Goal: Task Accomplishment & Management: Complete application form

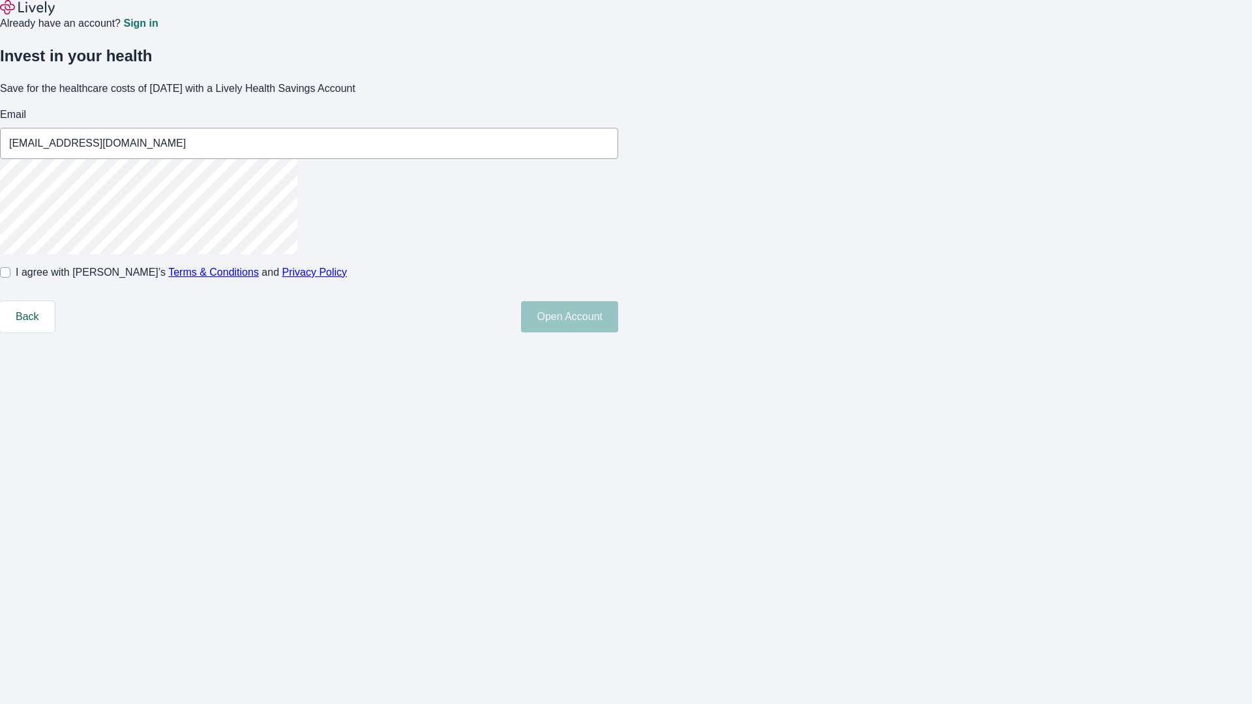
click at [10, 278] on input "I agree with Lively’s Terms & Conditions and Privacy Policy" at bounding box center [5, 272] width 10 height 10
checkbox input "true"
click at [618, 332] on button "Open Account" at bounding box center [569, 316] width 97 height 31
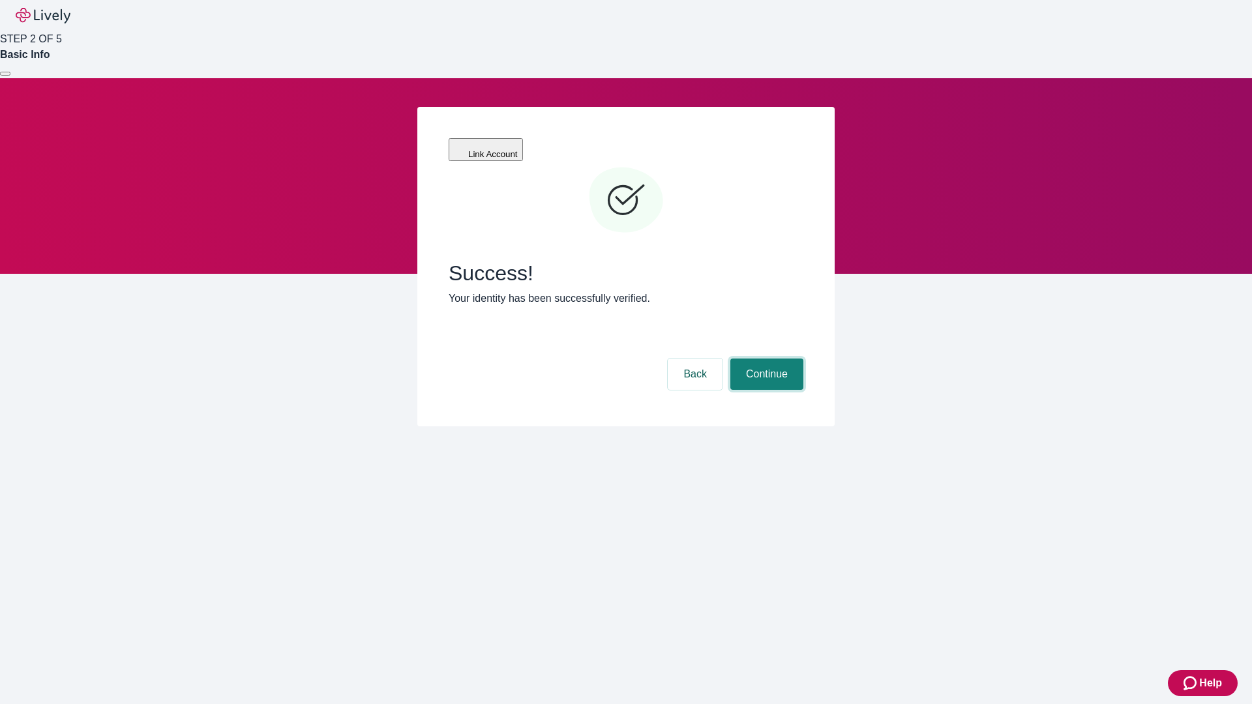
click at [765, 359] on button "Continue" at bounding box center [766, 374] width 73 height 31
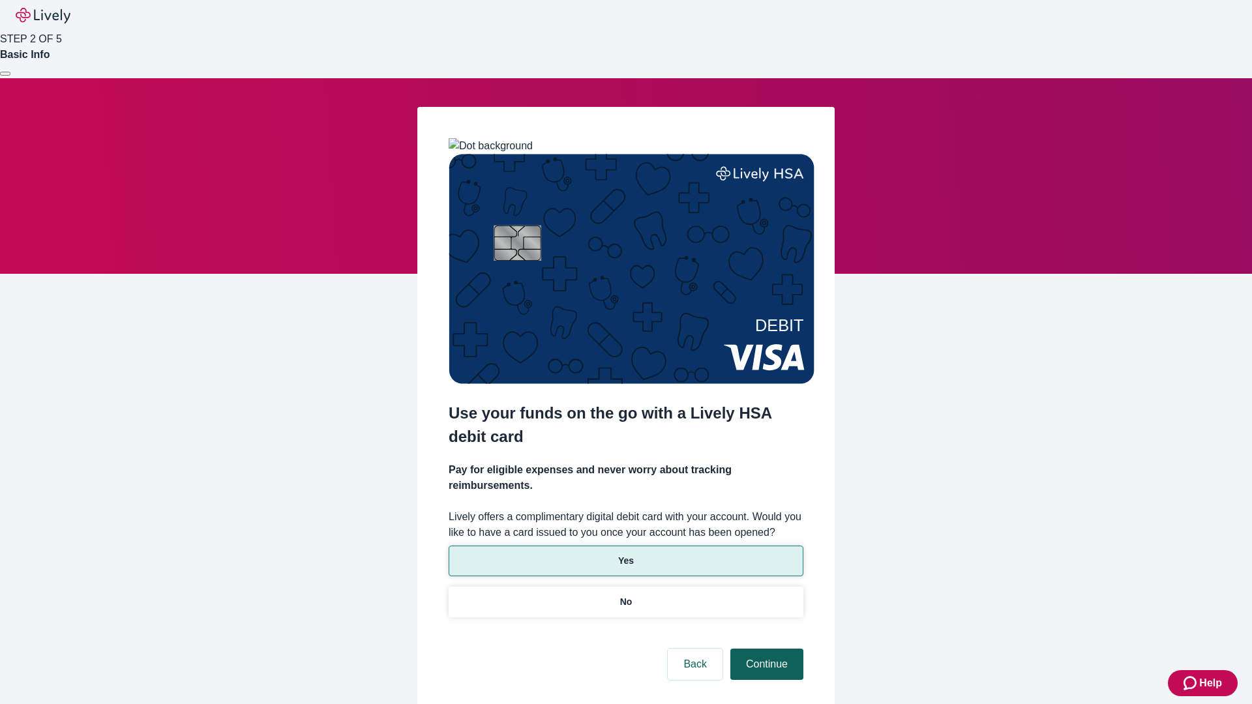
click at [625, 554] on p "Yes" at bounding box center [626, 561] width 16 height 14
click at [765, 649] on button "Continue" at bounding box center [766, 664] width 73 height 31
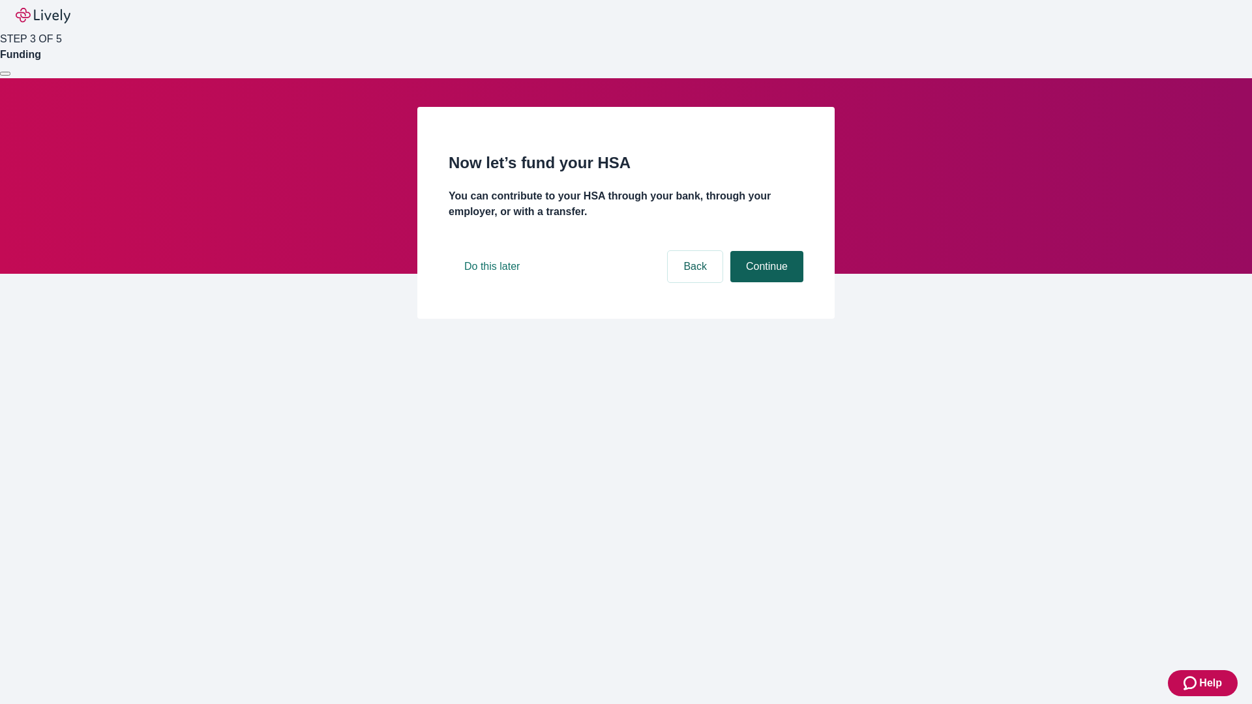
click at [765, 282] on button "Continue" at bounding box center [766, 266] width 73 height 31
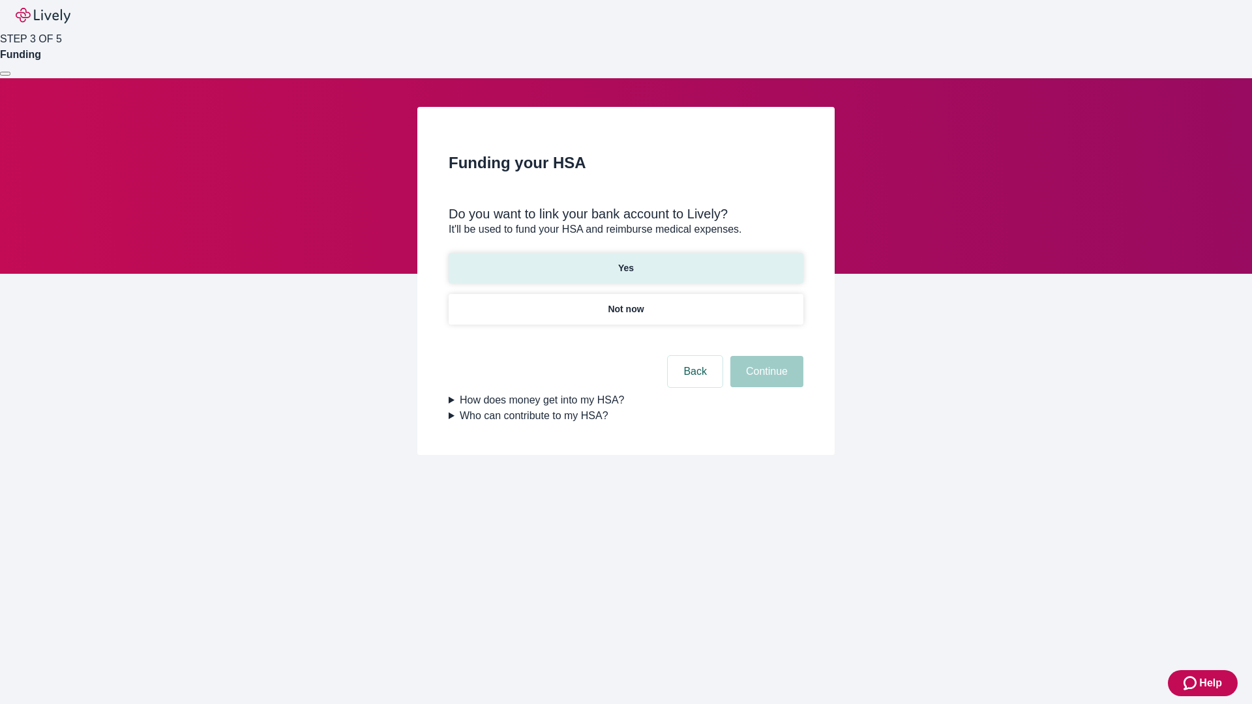
click at [625, 261] on p "Yes" at bounding box center [626, 268] width 16 height 14
click at [765, 356] on button "Continue" at bounding box center [766, 371] width 73 height 31
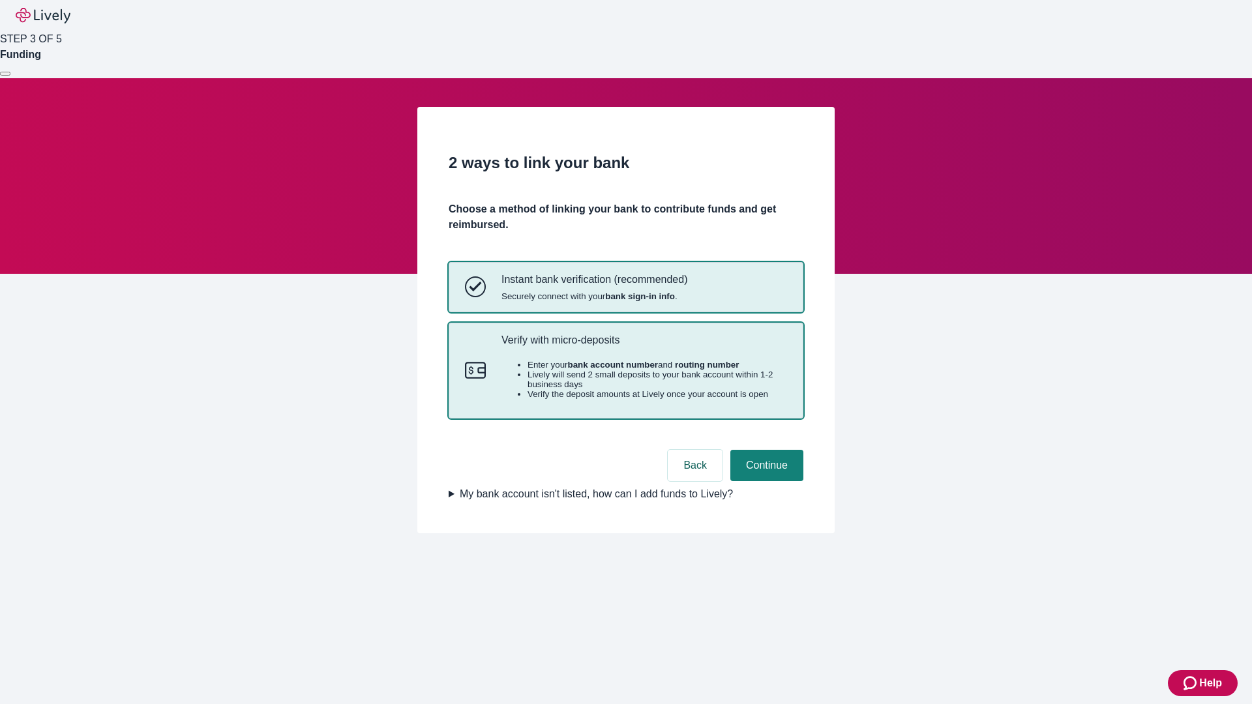
click at [643, 346] on p "Verify with micro-deposits" at bounding box center [644, 340] width 286 height 12
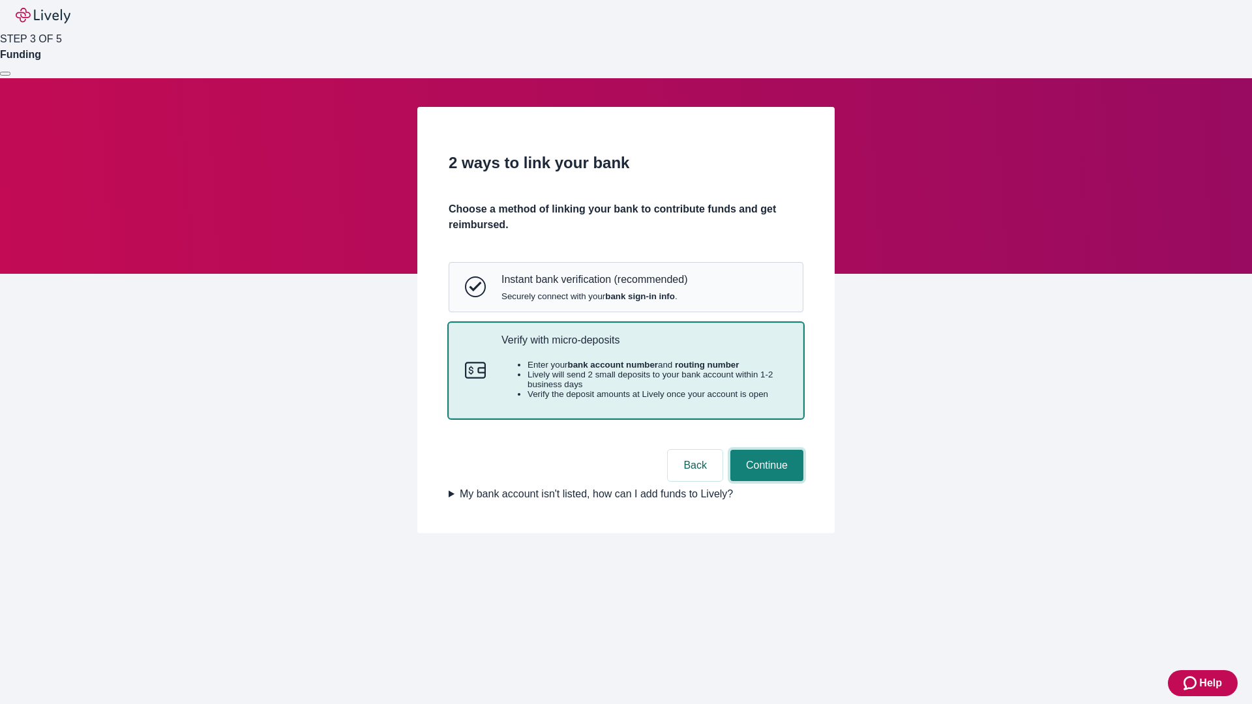
click at [765, 481] on button "Continue" at bounding box center [766, 465] width 73 height 31
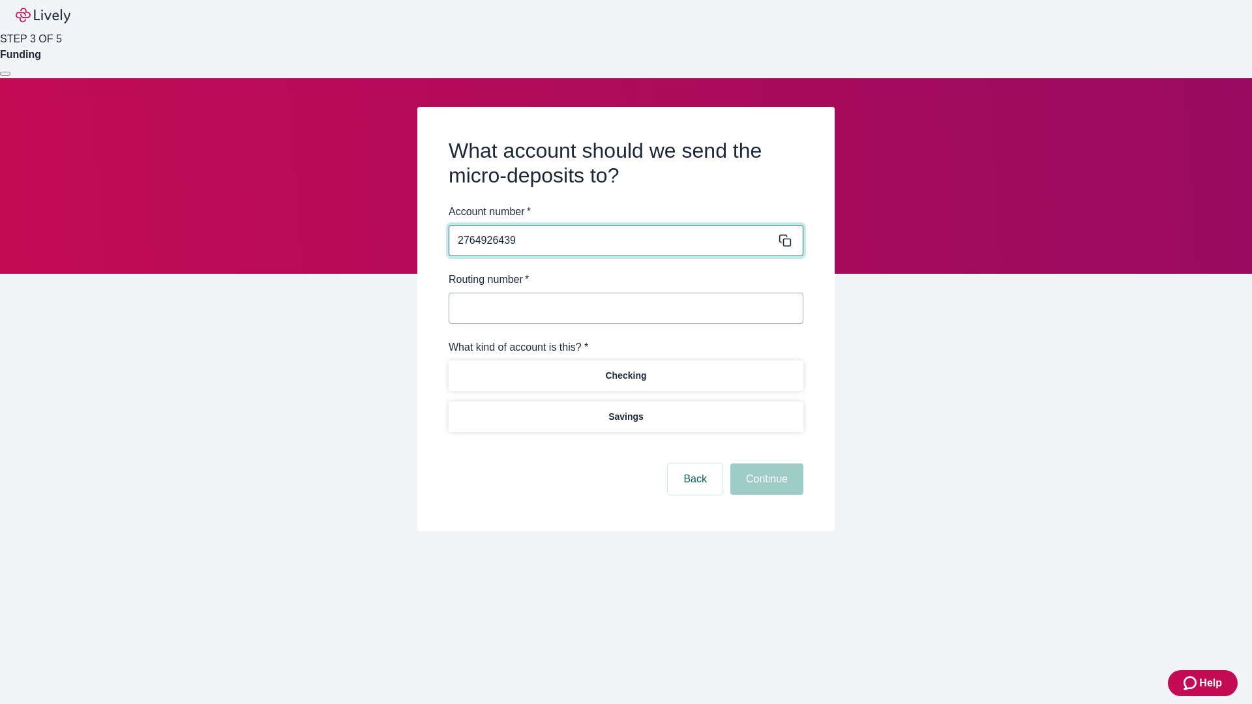
type input "2764926439"
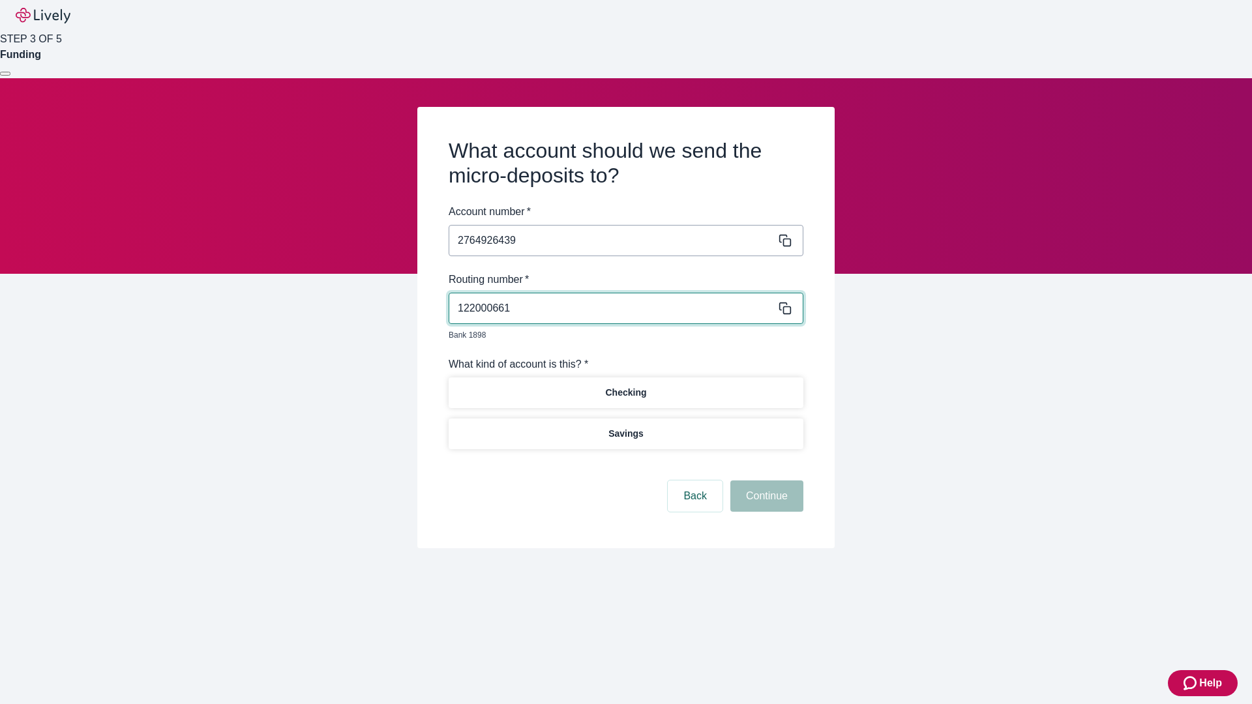
type input "122000661"
click at [625, 386] on p "Checking" at bounding box center [625, 393] width 41 height 14
click at [765, 481] on button "Continue" at bounding box center [766, 495] width 73 height 31
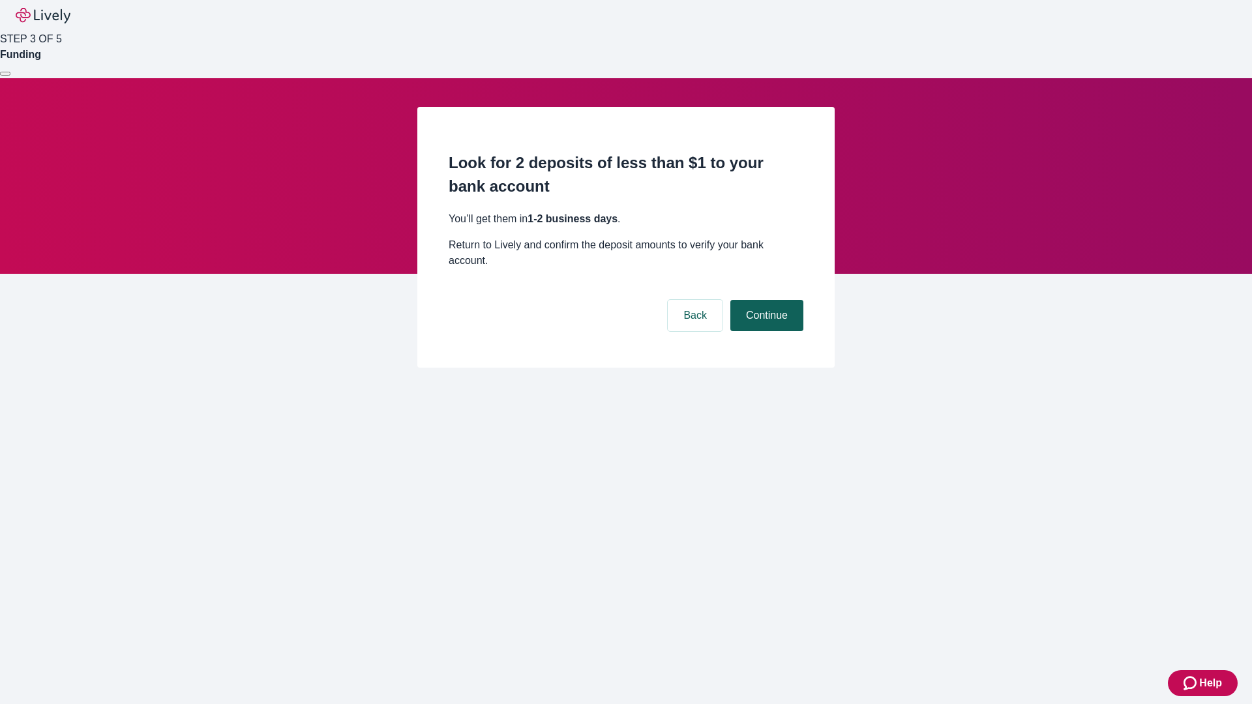
click at [765, 300] on button "Continue" at bounding box center [766, 315] width 73 height 31
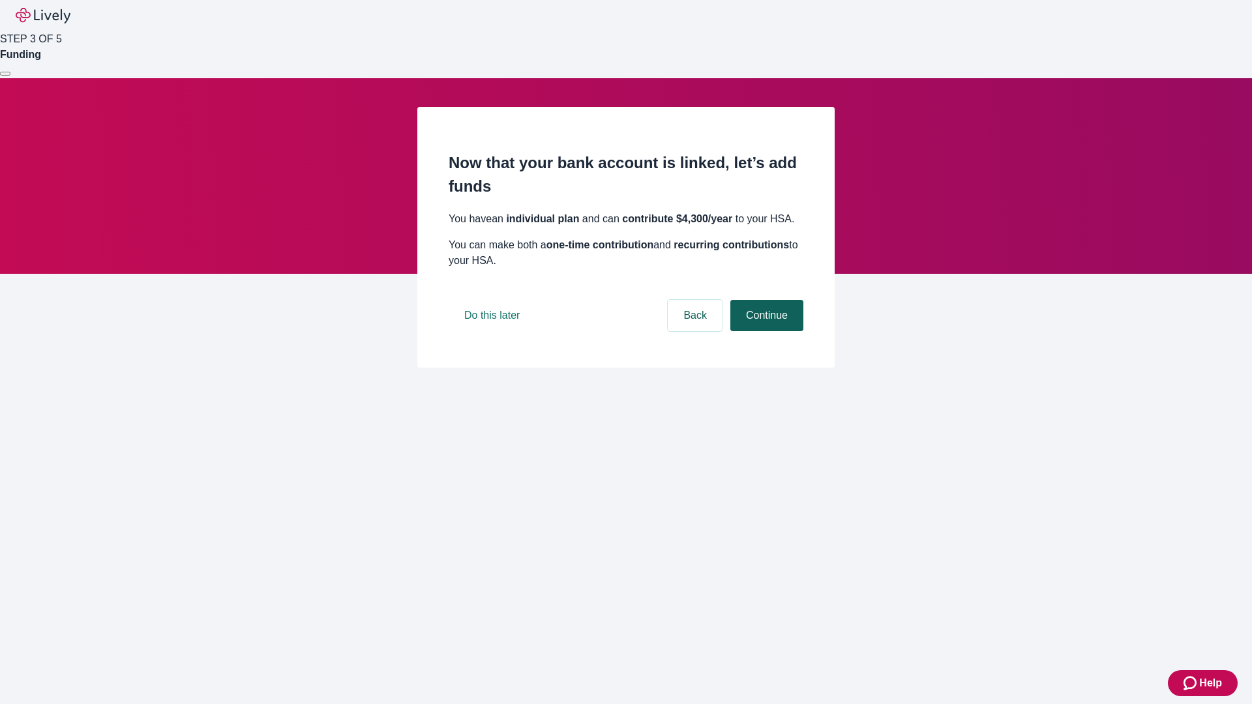
click at [765, 331] on button "Continue" at bounding box center [766, 315] width 73 height 31
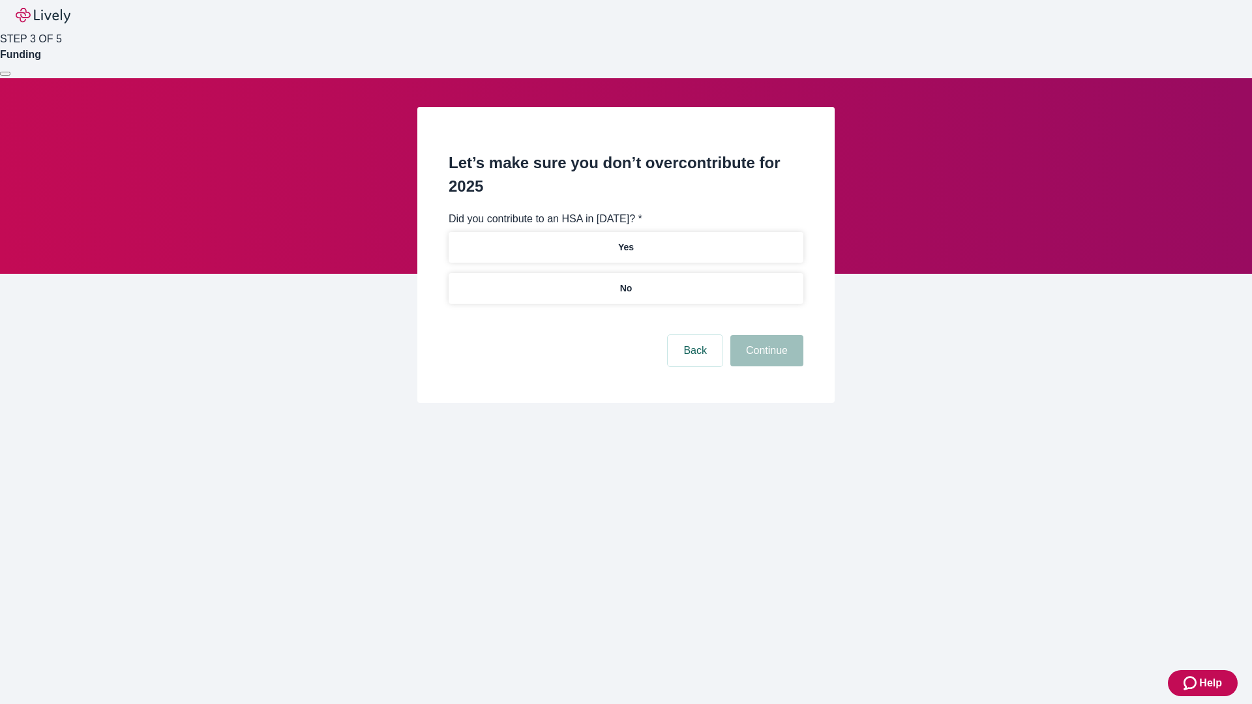
click at [625, 282] on p "No" at bounding box center [626, 289] width 12 height 14
click at [765, 335] on button "Continue" at bounding box center [766, 350] width 73 height 31
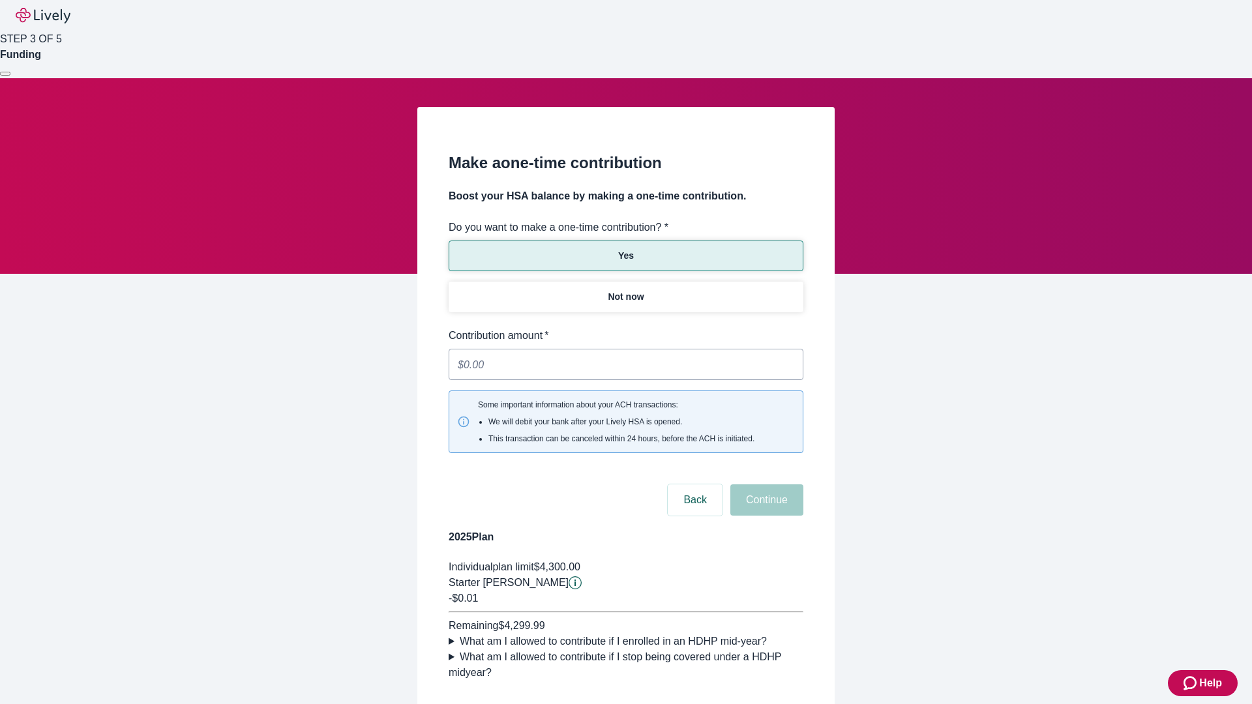
type input "0.01"
click at [765, 484] on button "Continue" at bounding box center [766, 499] width 73 height 31
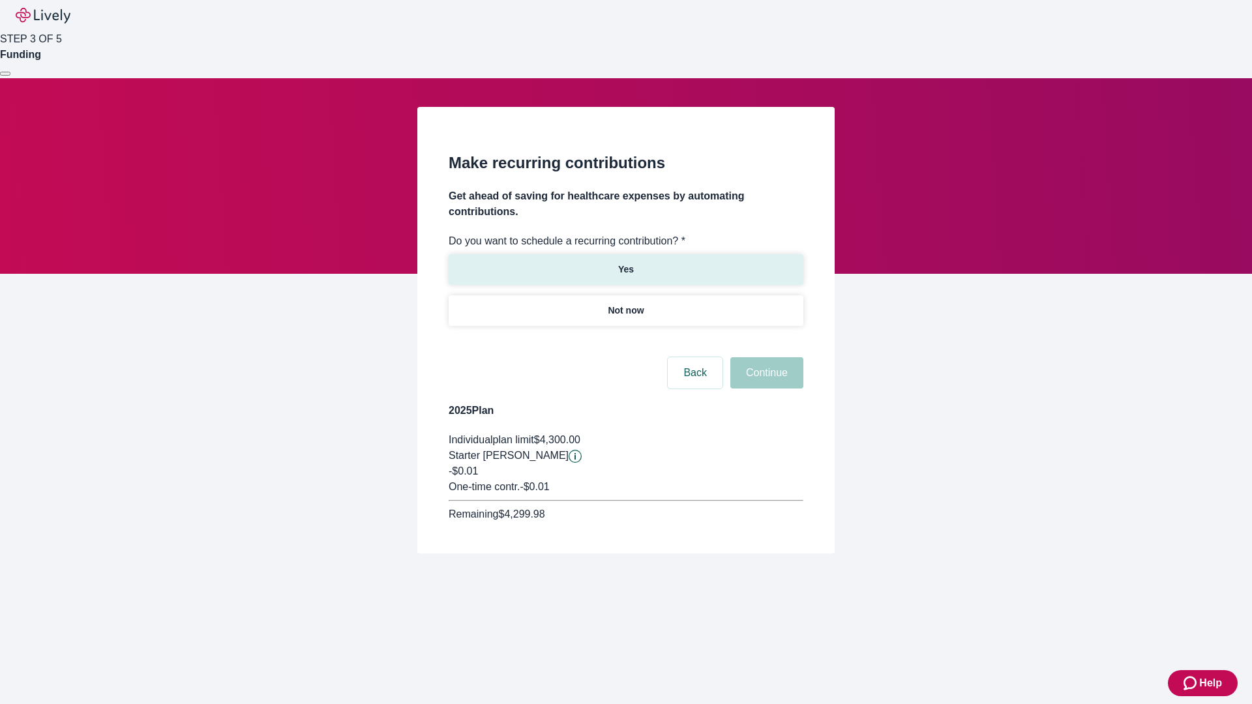
click at [625, 263] on p "Yes" at bounding box center [626, 270] width 16 height 14
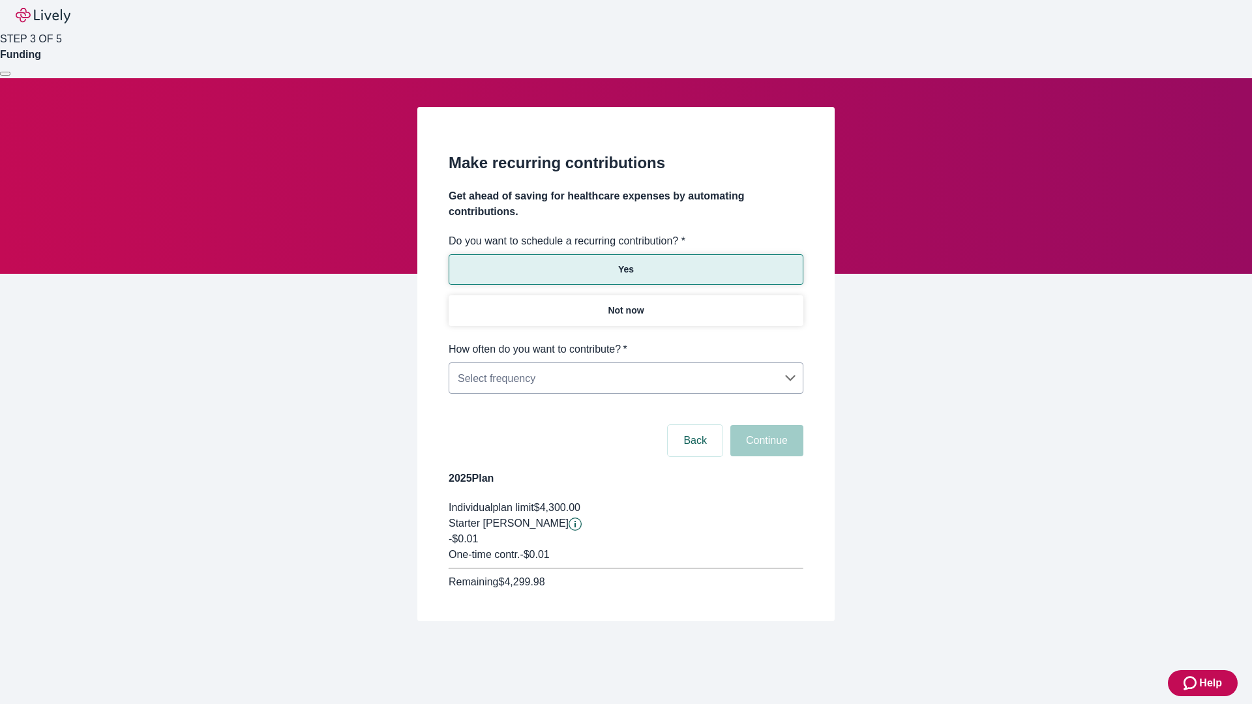
click at [625, 342] on body "Help STEP 3 OF 5 Funding Make recurring contributions Get ahead of saving for h…" at bounding box center [626, 342] width 1252 height 684
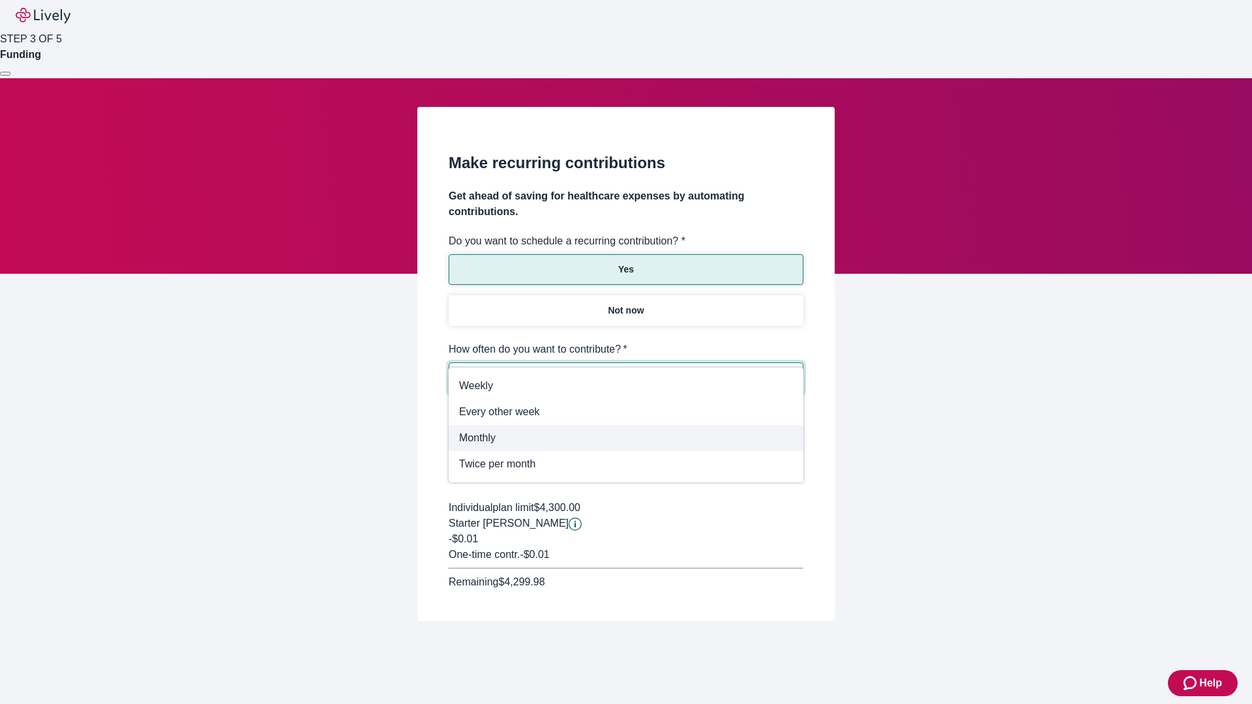
click at [626, 438] on span "Monthly" at bounding box center [626, 438] width 334 height 16
type input "Monthly"
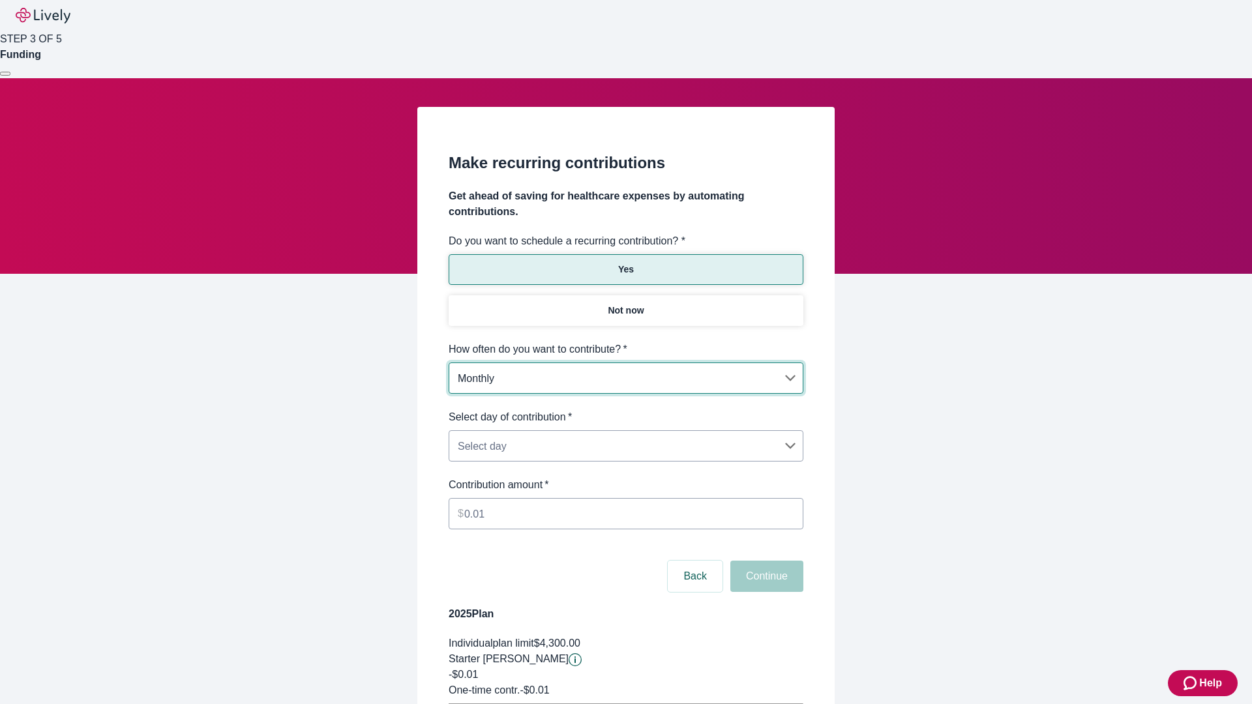
click at [625, 409] on body "Help STEP 3 OF 5 Funding Make recurring contributions Get ahead of saving for h…" at bounding box center [626, 409] width 1252 height 819
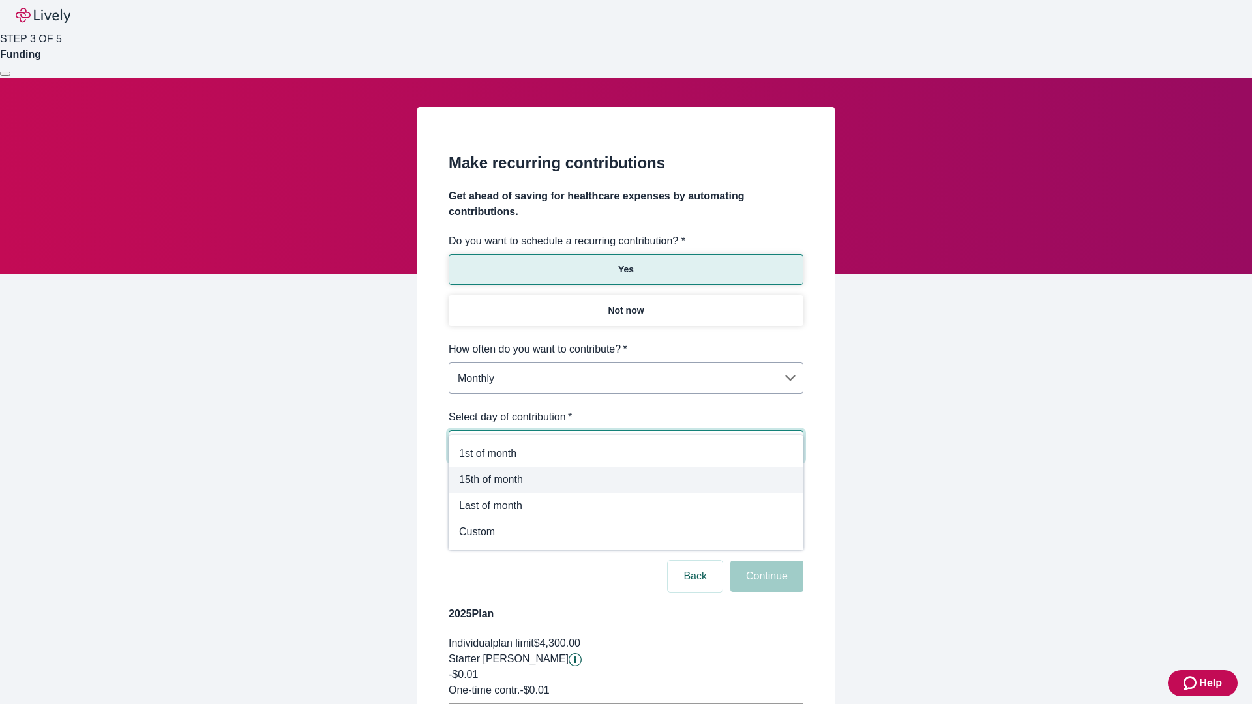
click at [626, 480] on span "15th of month" at bounding box center [626, 480] width 334 height 16
type input "Monthly15th"
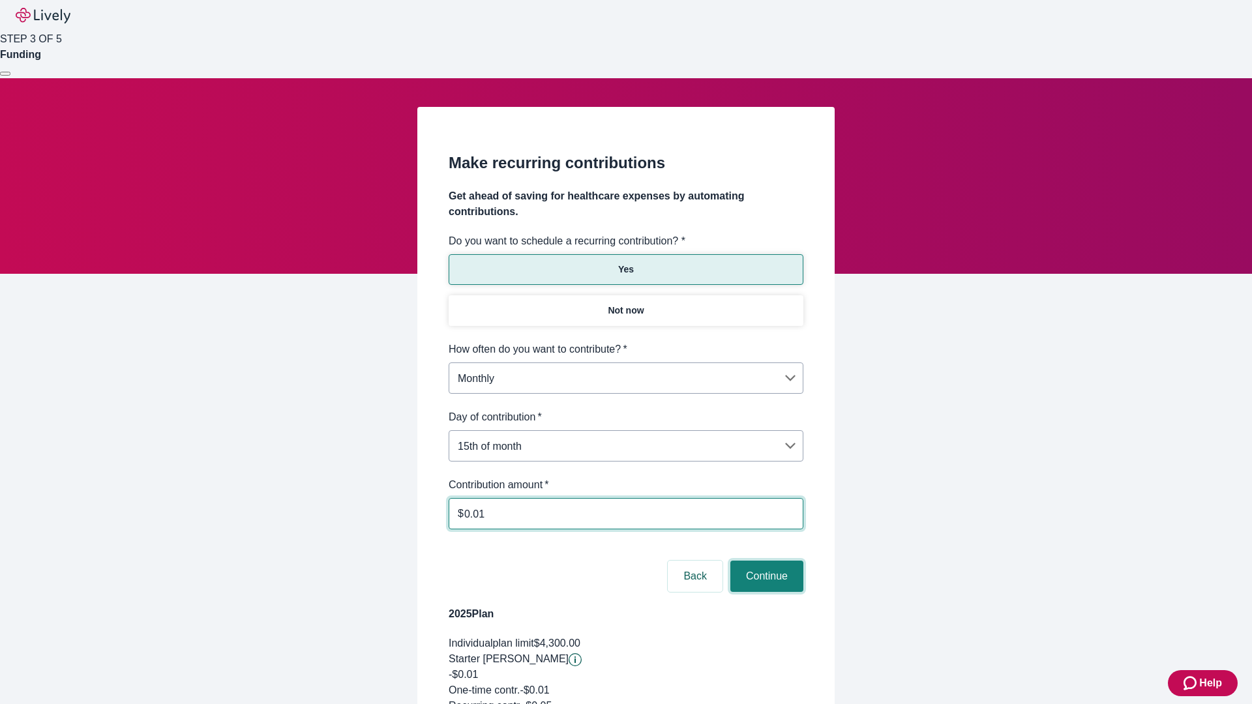
click at [765, 561] on button "Continue" at bounding box center [766, 576] width 73 height 31
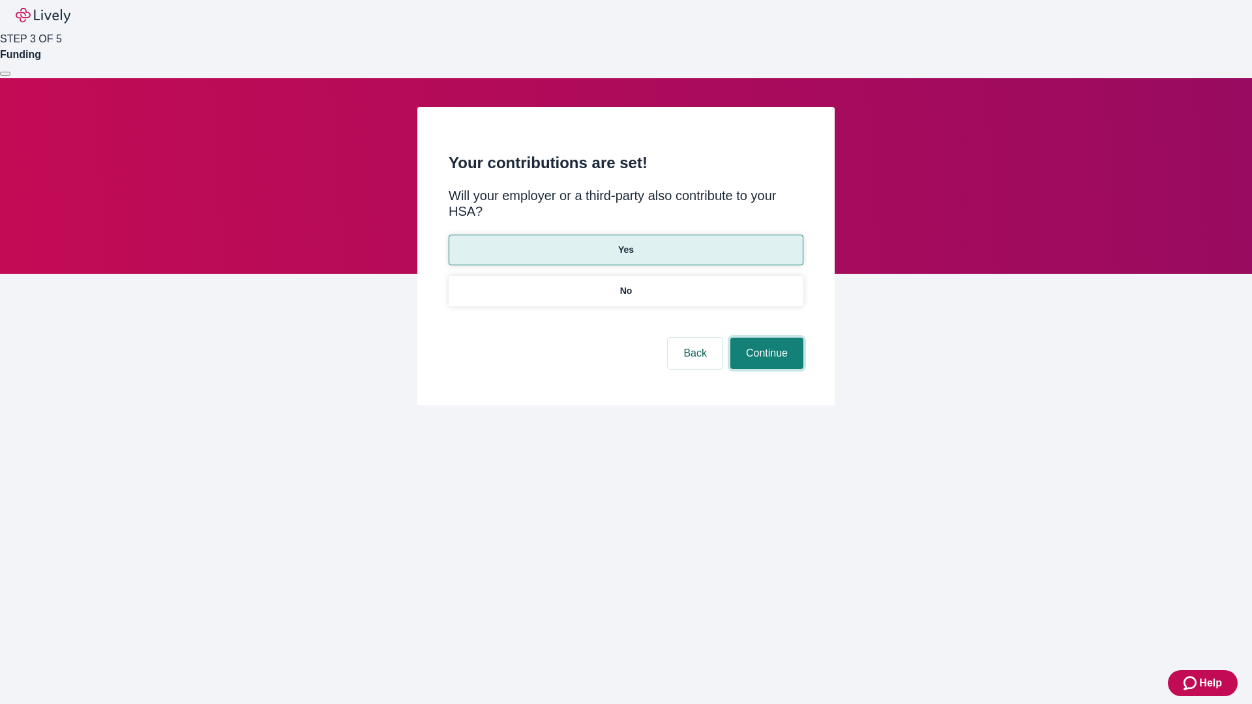
click at [765, 338] on button "Continue" at bounding box center [766, 353] width 73 height 31
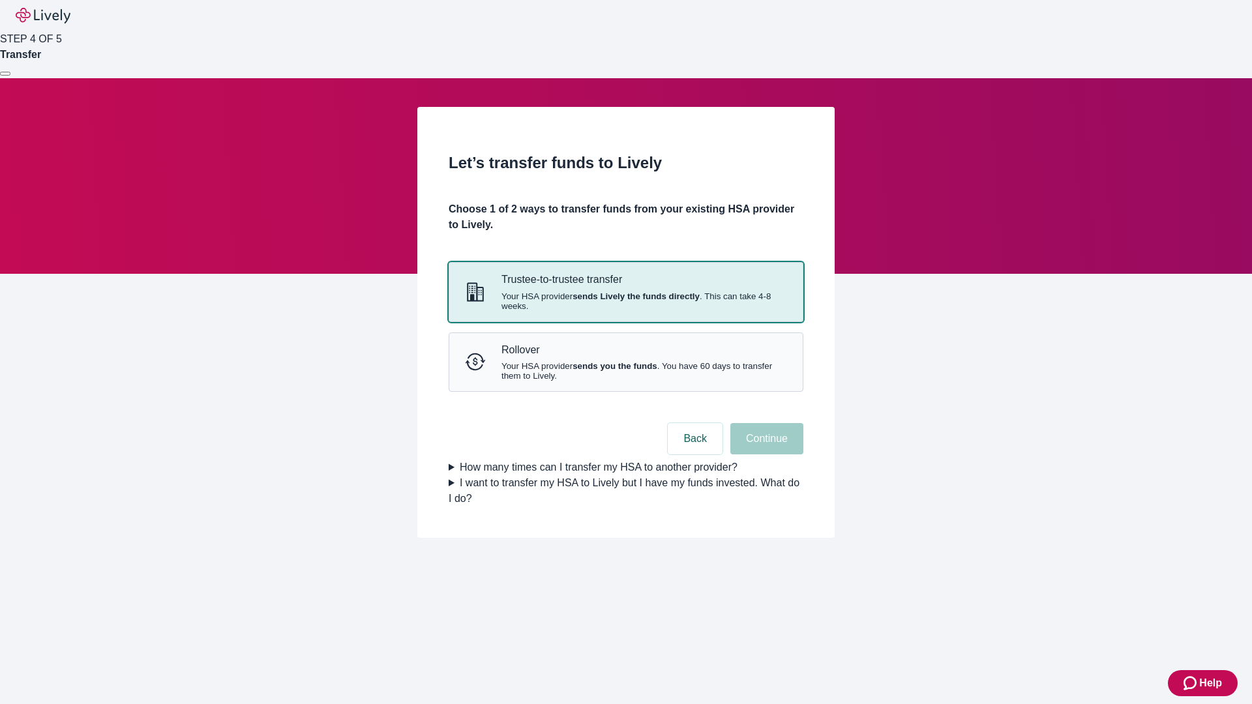
click at [625, 301] on strong "sends Lively the funds directly" at bounding box center [635, 296] width 127 height 10
click at [765, 454] on button "Continue" at bounding box center [766, 438] width 73 height 31
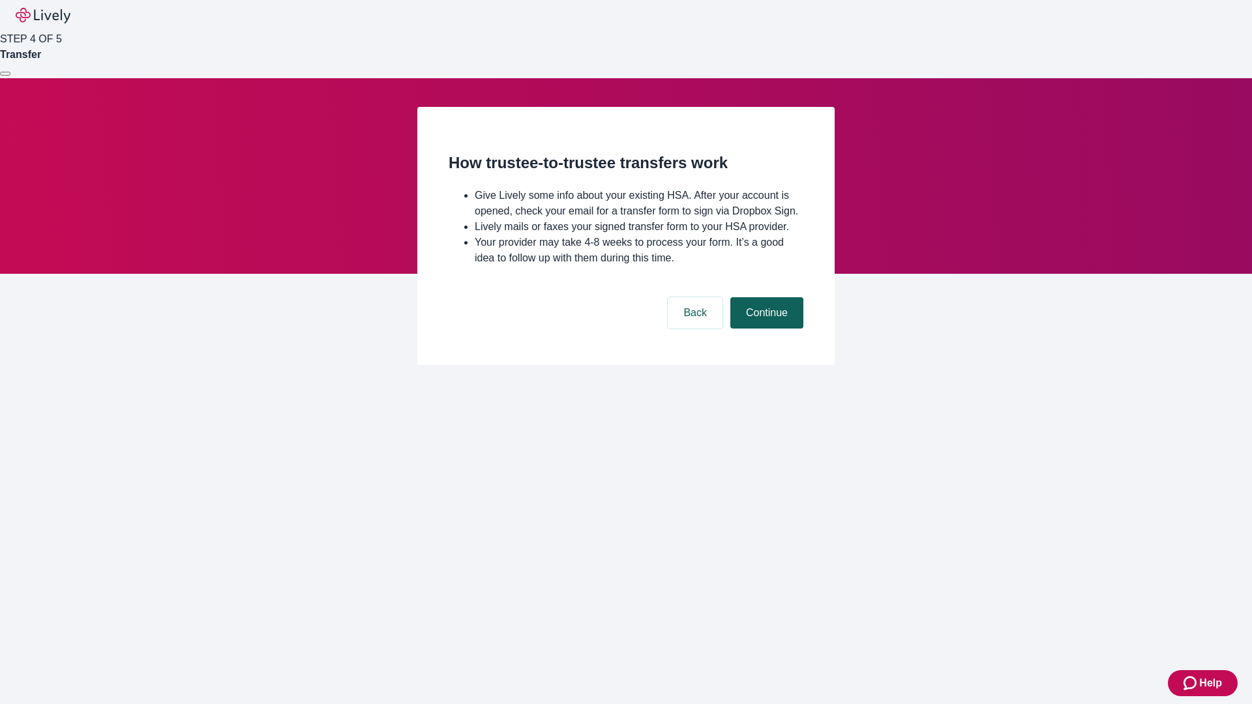
click at [765, 329] on button "Continue" at bounding box center [766, 312] width 73 height 31
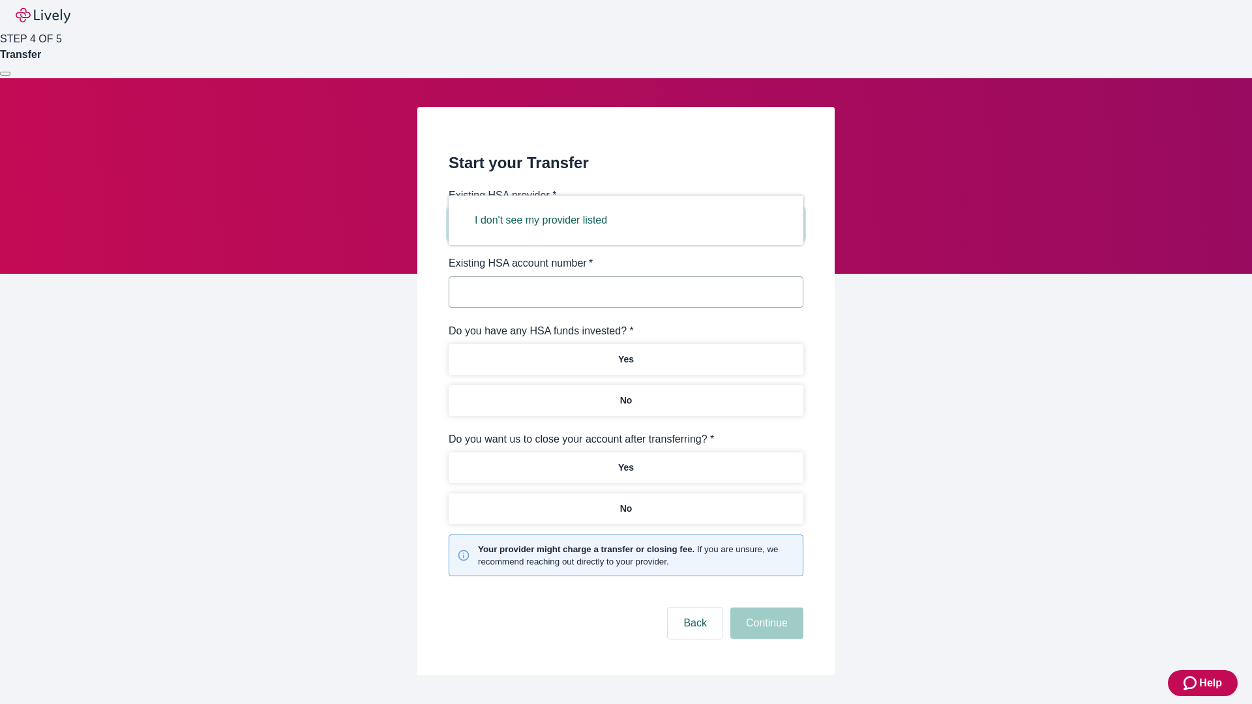
click at [545, 220] on button "I don't see my provider listed" at bounding box center [541, 220] width 164 height 31
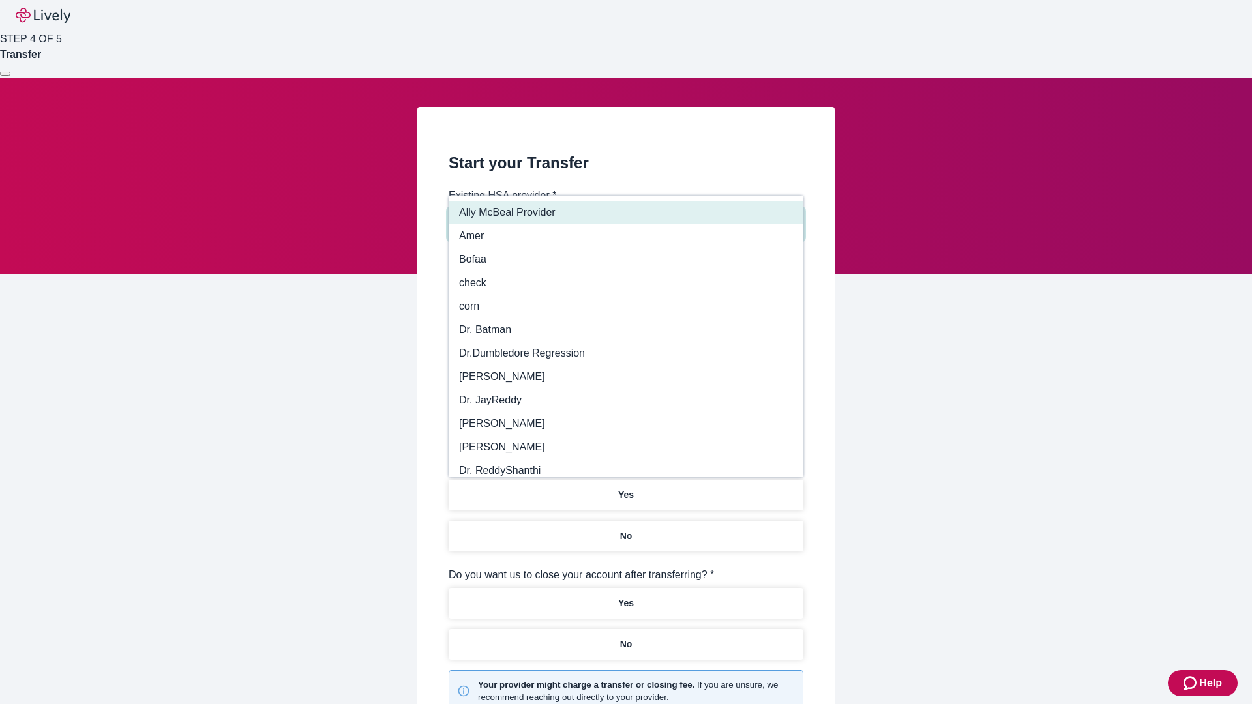
type input "Other"
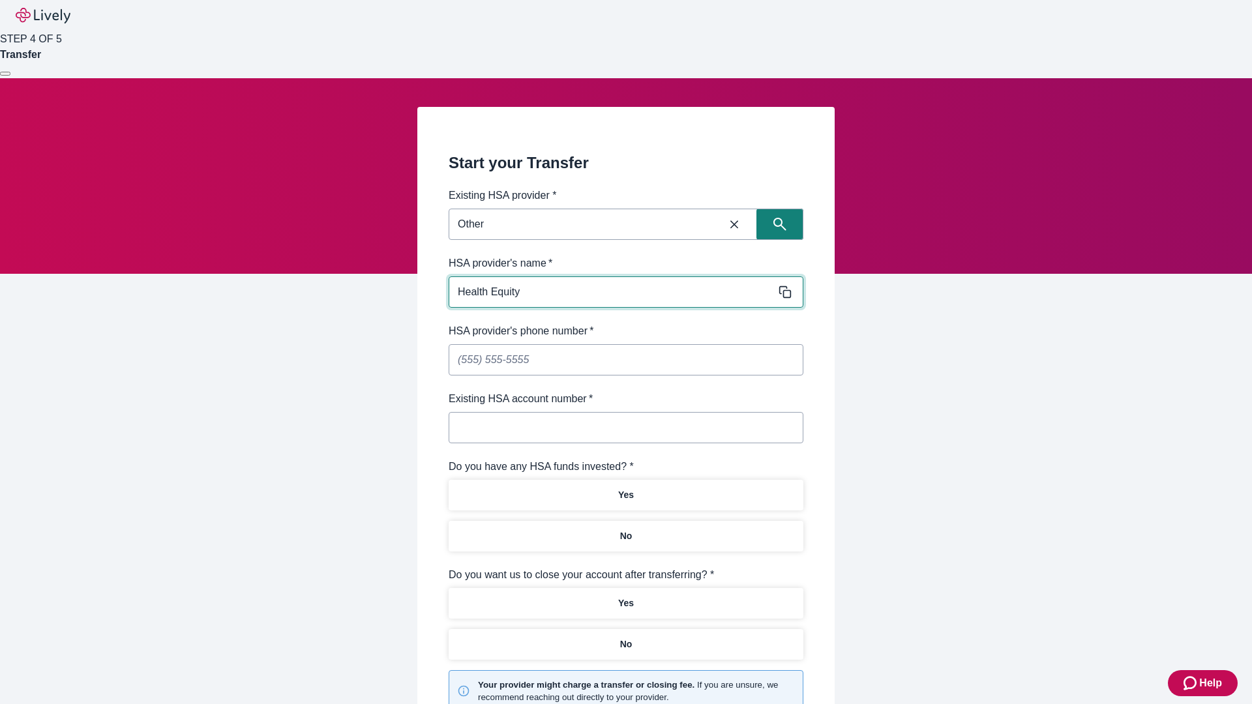
type input "Health Equity"
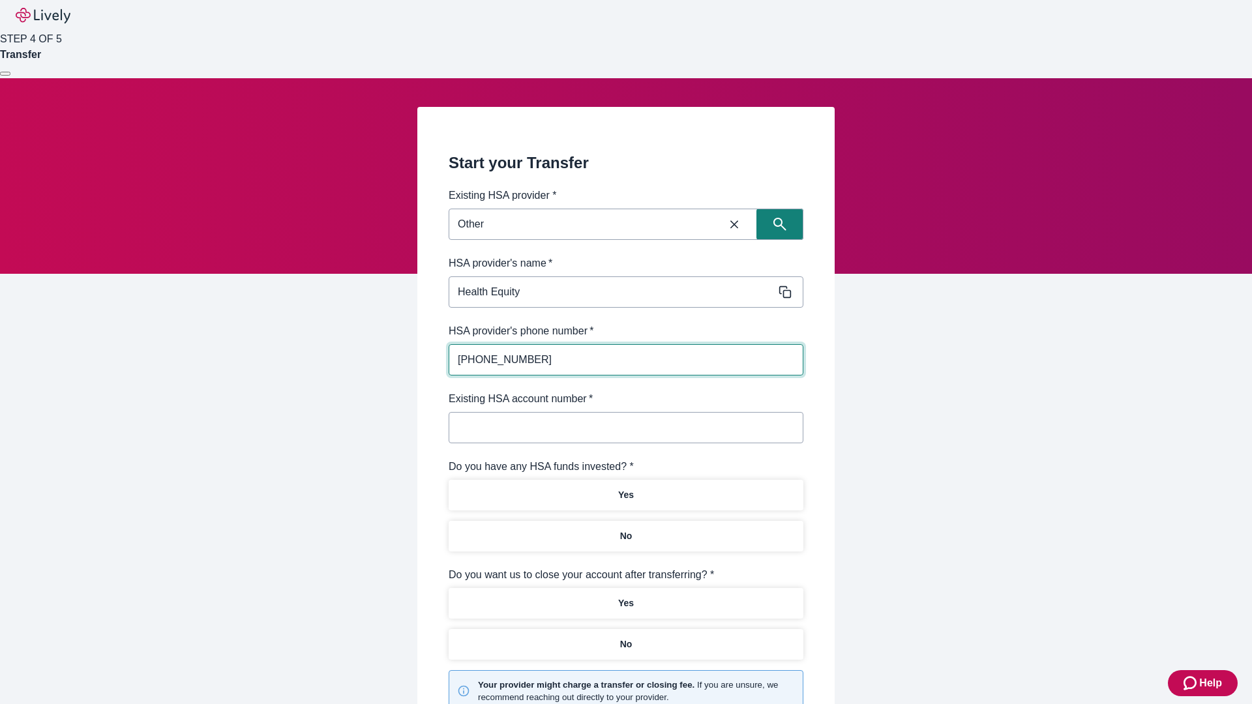
type input "(434) 343-4344"
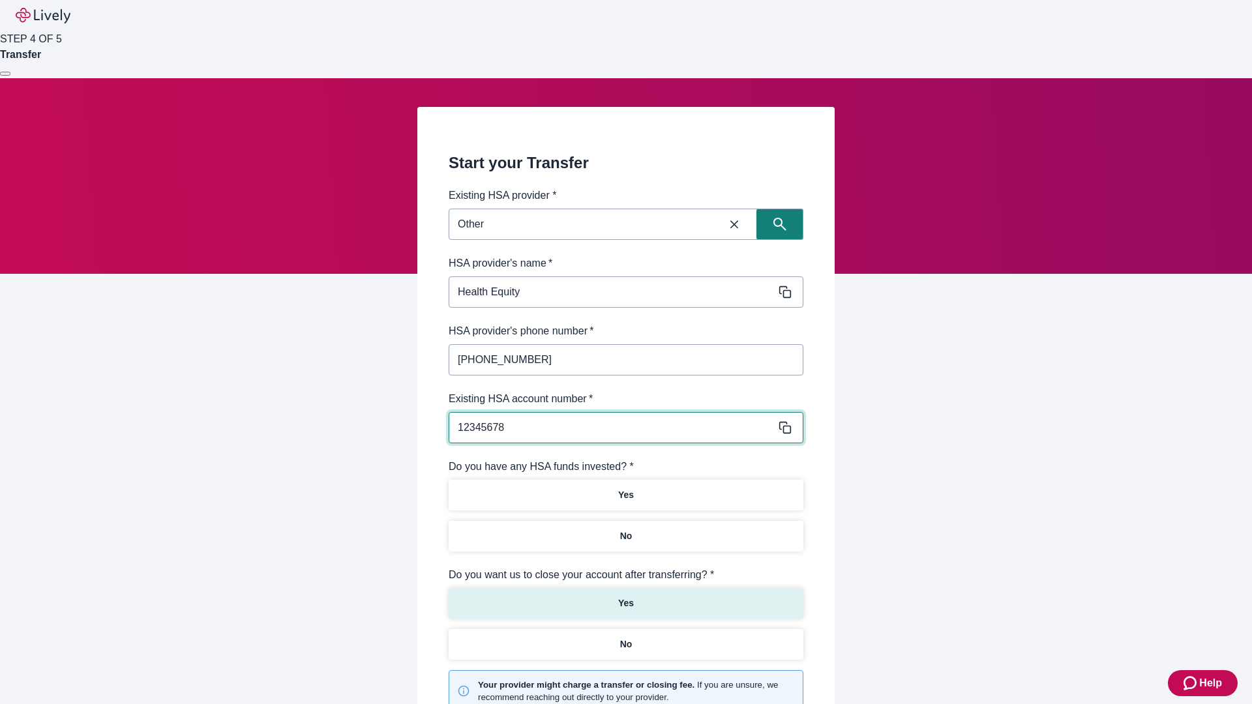
type input "12345678"
click at [625, 529] on p "No" at bounding box center [626, 536] width 12 height 14
click at [625, 597] on p "Yes" at bounding box center [626, 604] width 16 height 14
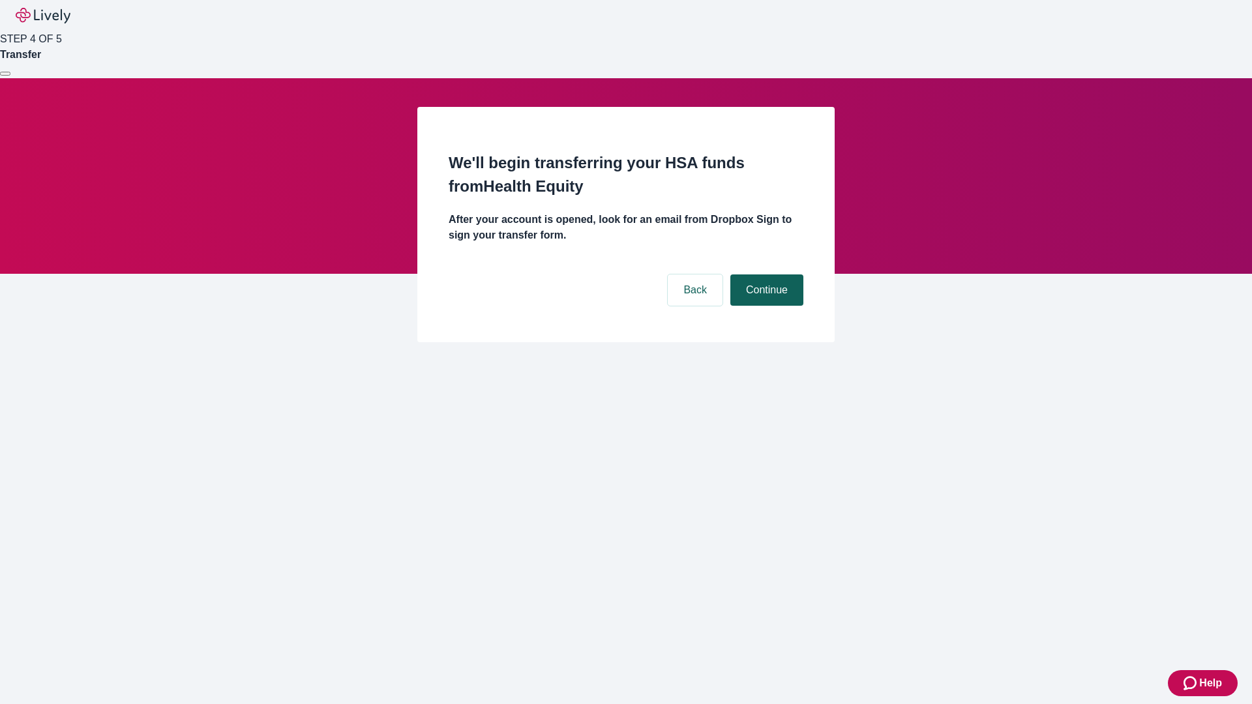
click at [765, 274] on button "Continue" at bounding box center [766, 289] width 73 height 31
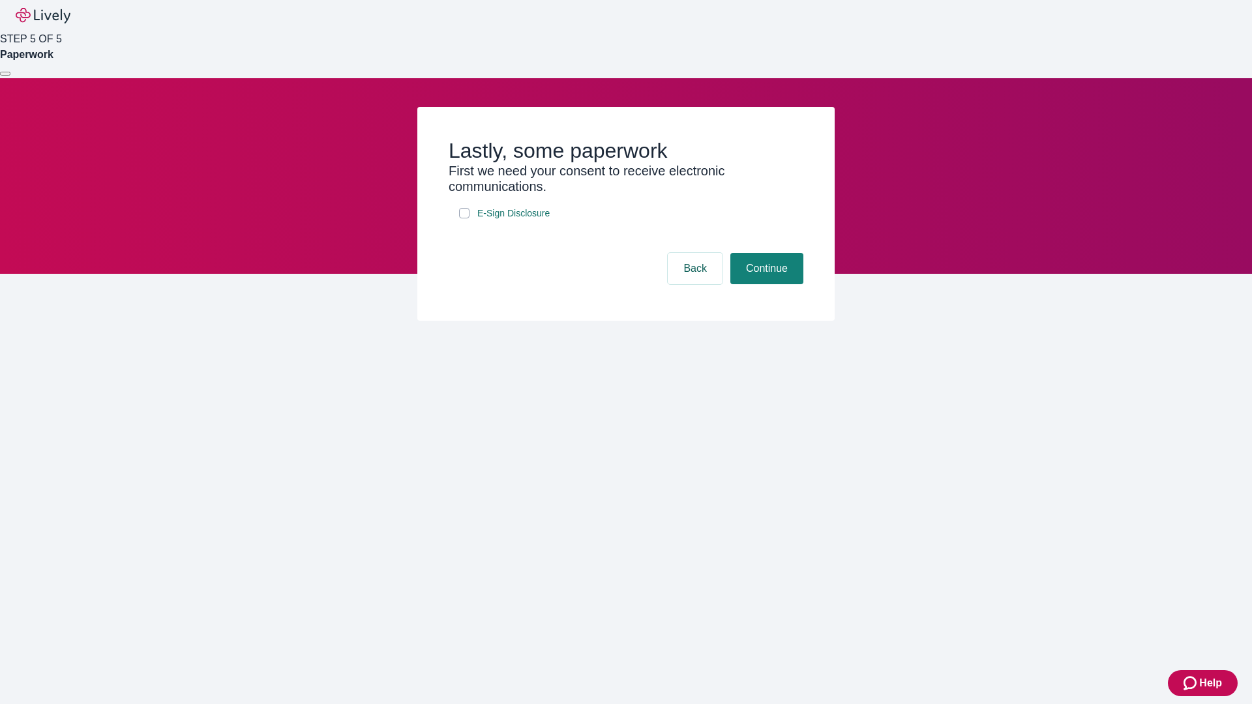
click at [464, 218] on input "E-Sign Disclosure" at bounding box center [464, 213] width 10 height 10
checkbox input "true"
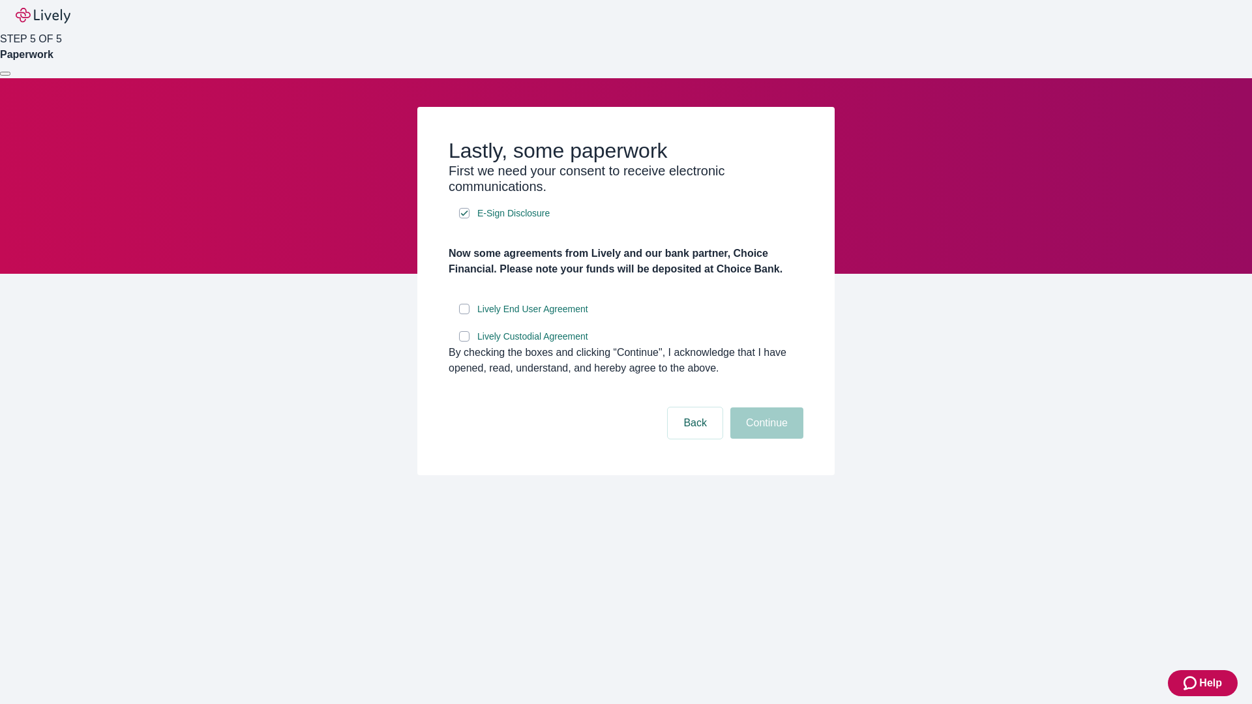
click at [464, 314] on input "Lively End User Agreement" at bounding box center [464, 309] width 10 height 10
checkbox input "true"
click at [464, 342] on input "Lively Custodial Agreement" at bounding box center [464, 336] width 10 height 10
checkbox input "true"
click at [765, 439] on button "Continue" at bounding box center [766, 422] width 73 height 31
